Goal: Browse casually

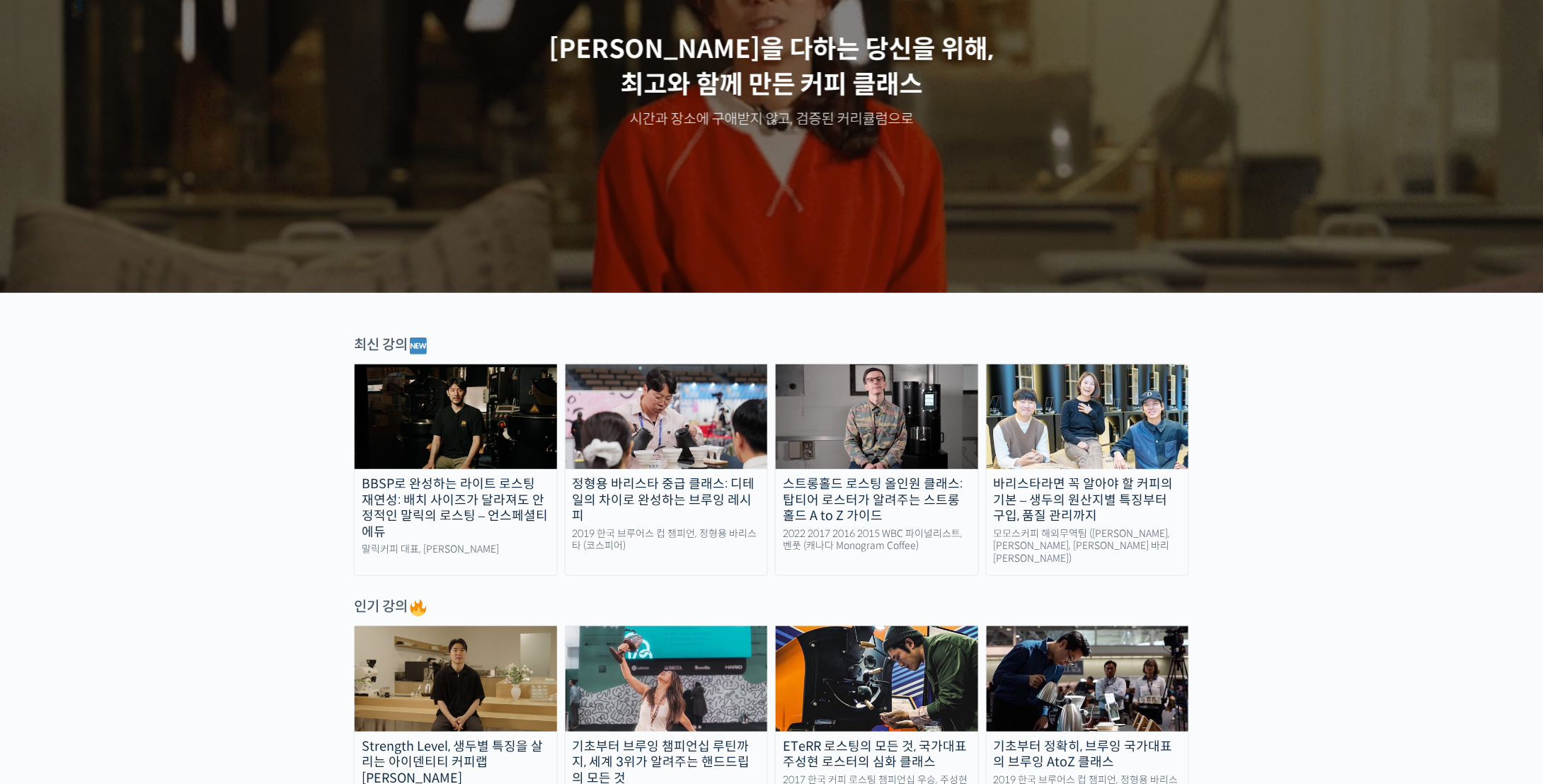
scroll to position [424, 0]
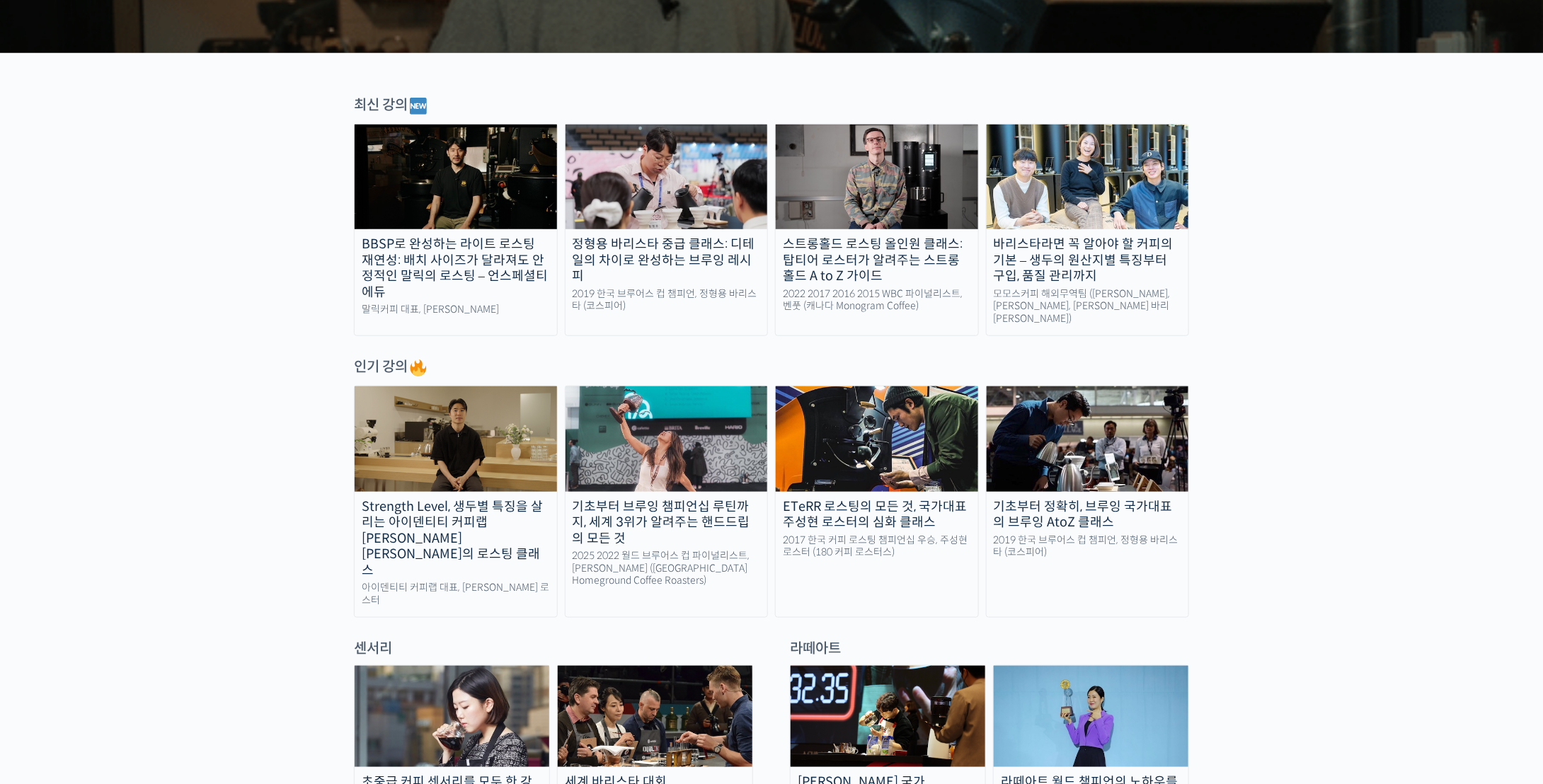
drag, startPoint x: 1257, startPoint y: 266, endPoint x: 1407, endPoint y: 283, distance: 151.0
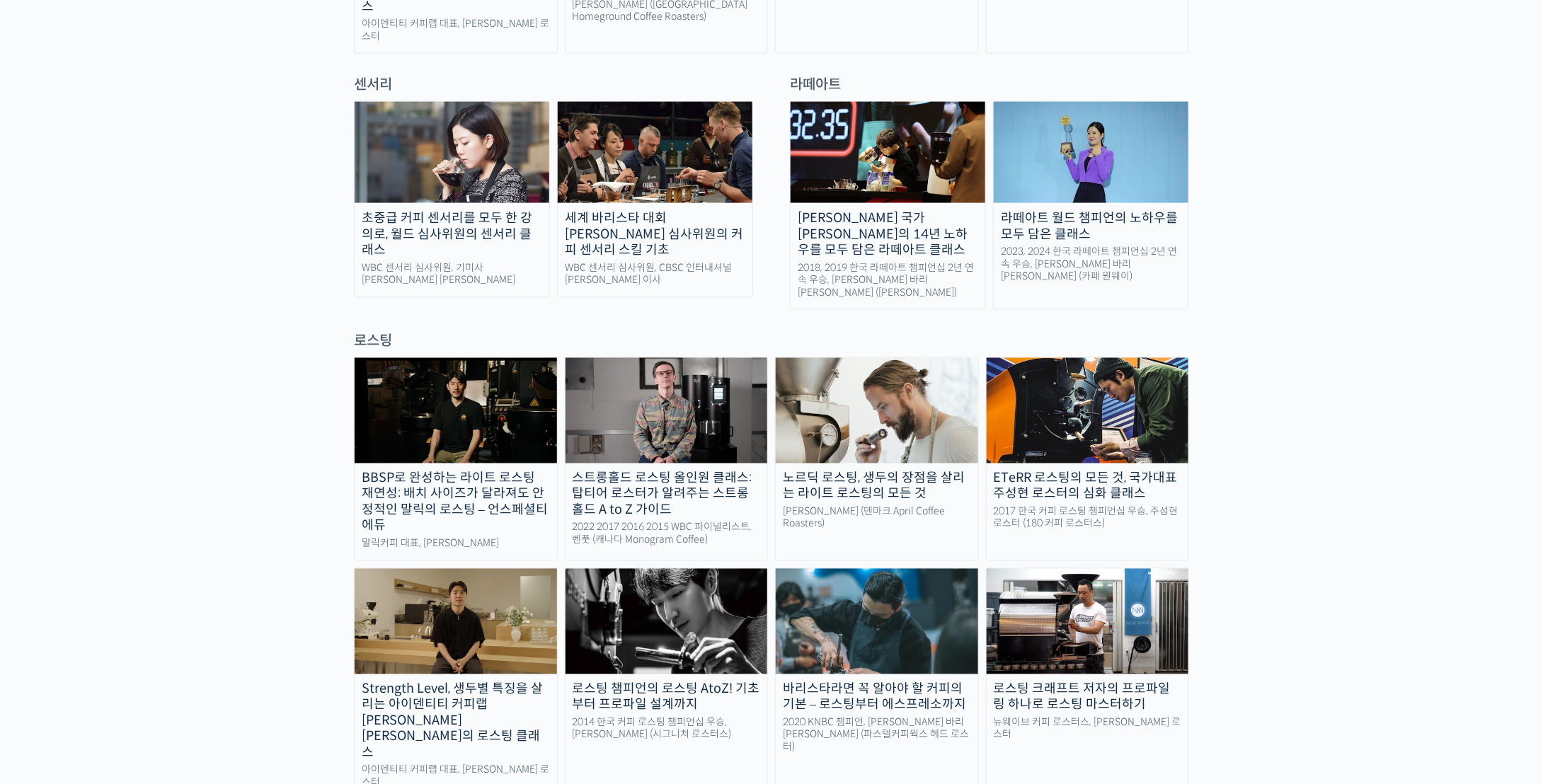
scroll to position [991, 0]
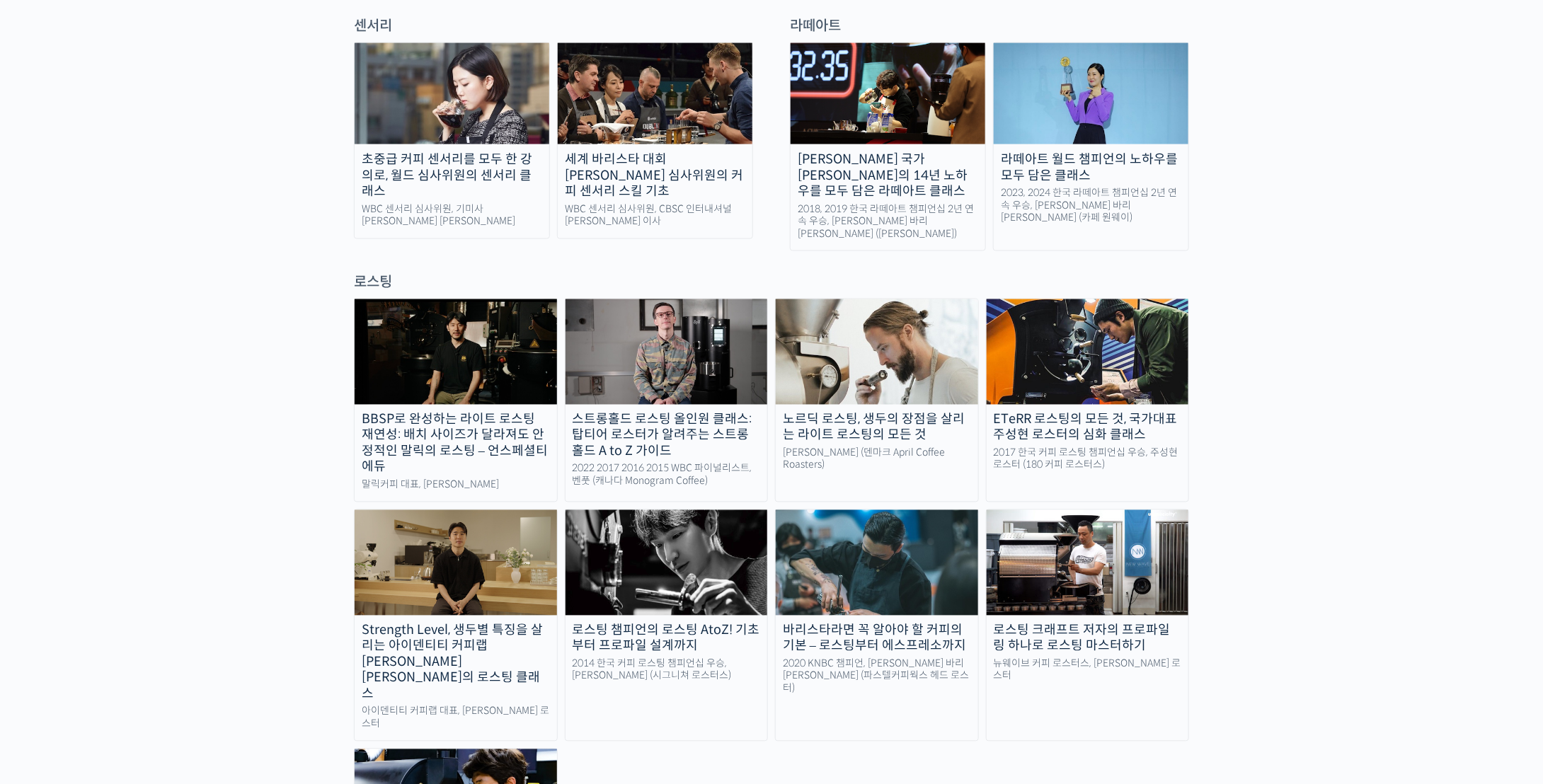
scroll to position [1132, 0]
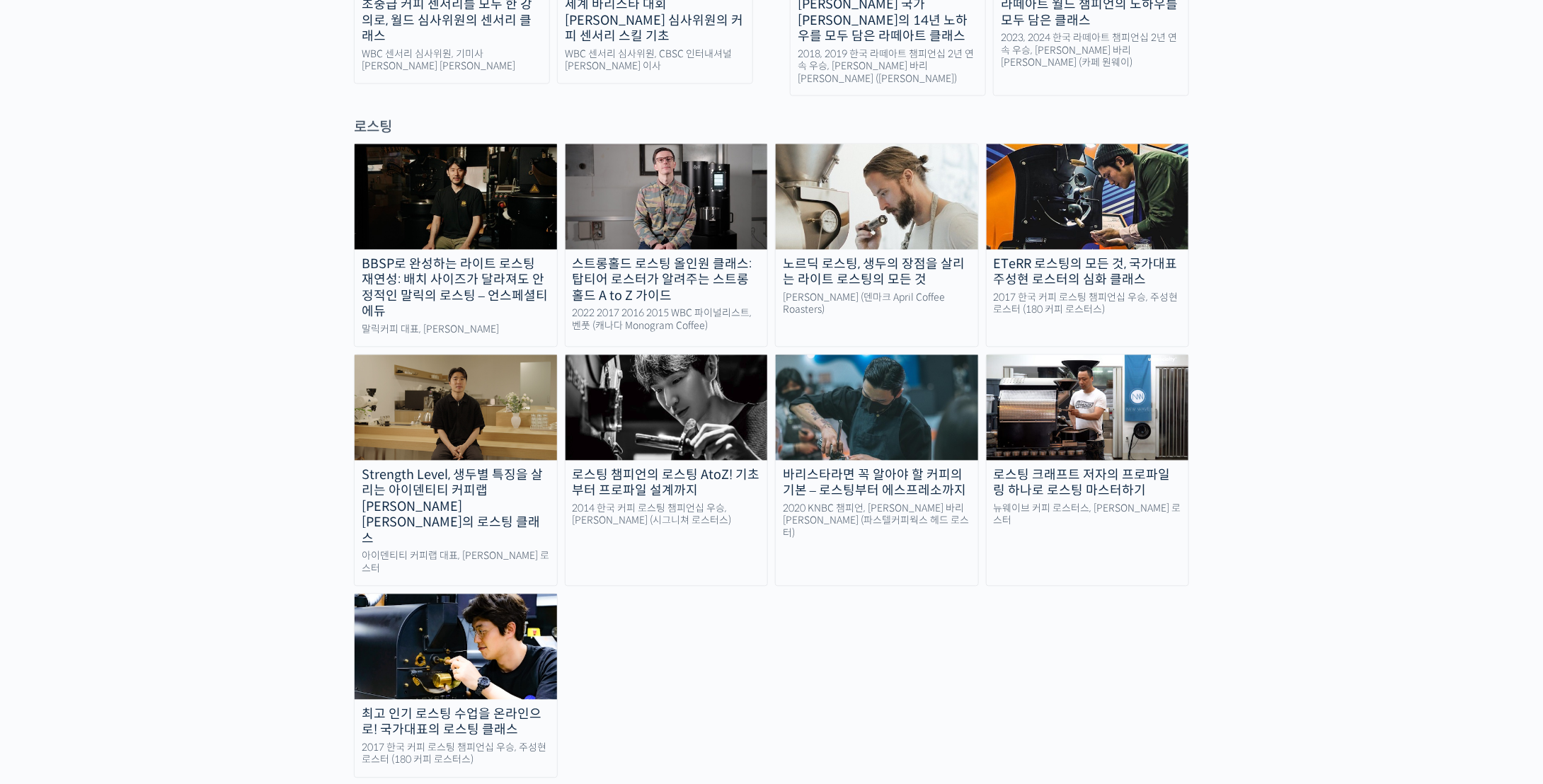
scroll to position [1273, 0]
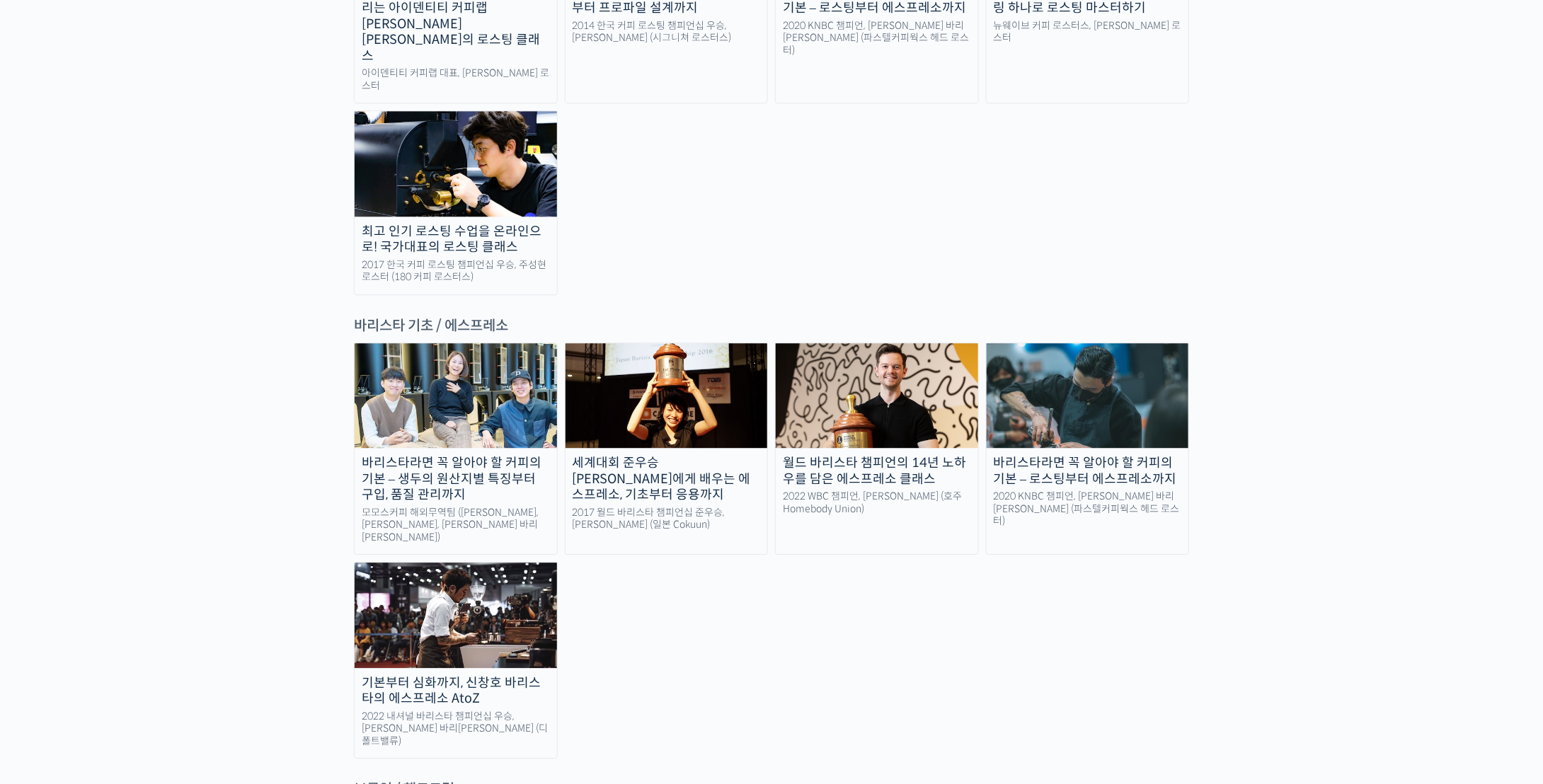
scroll to position [1698, 0]
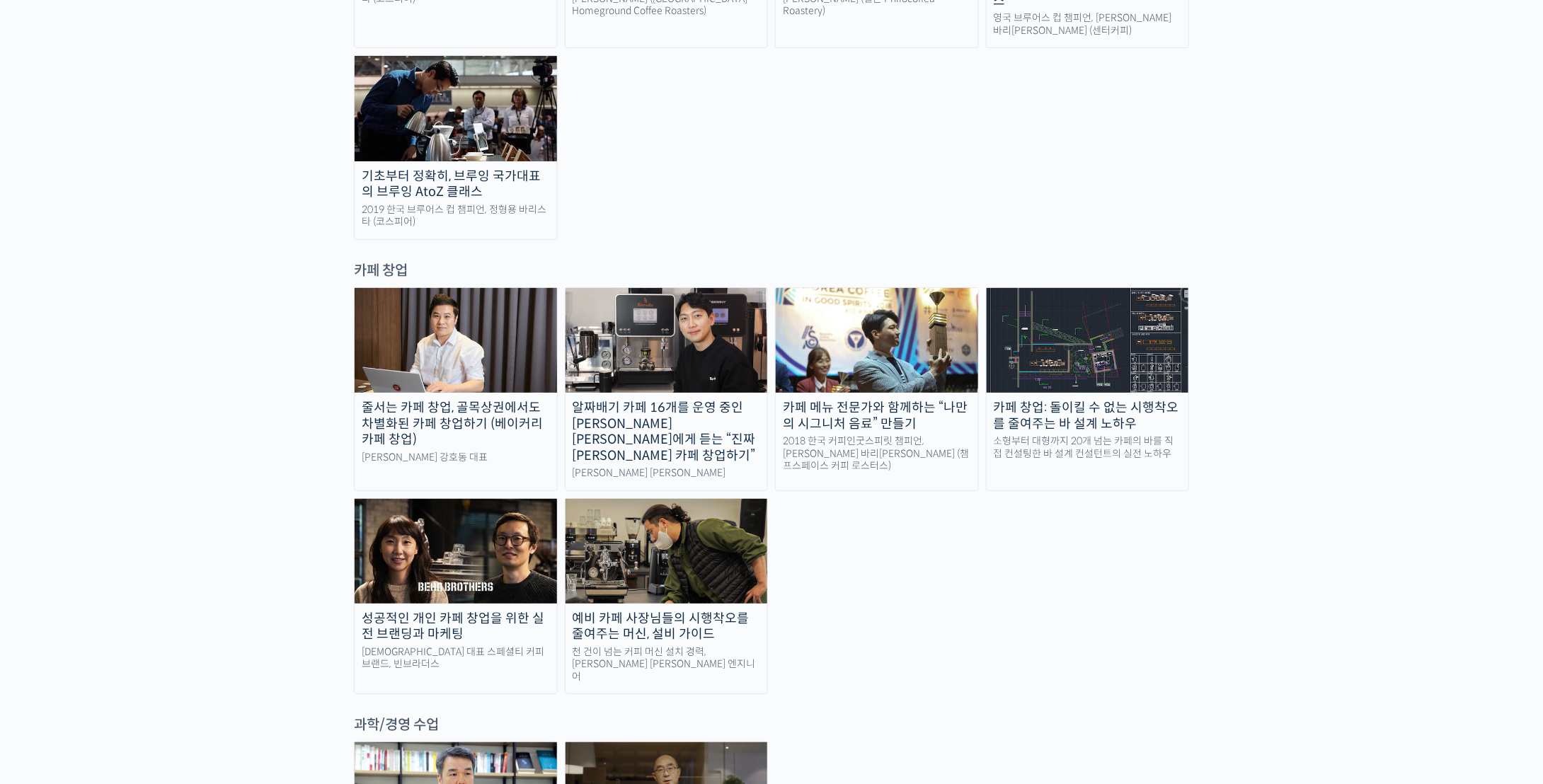
scroll to position [2759, 0]
